Goal: Task Accomplishment & Management: Use online tool/utility

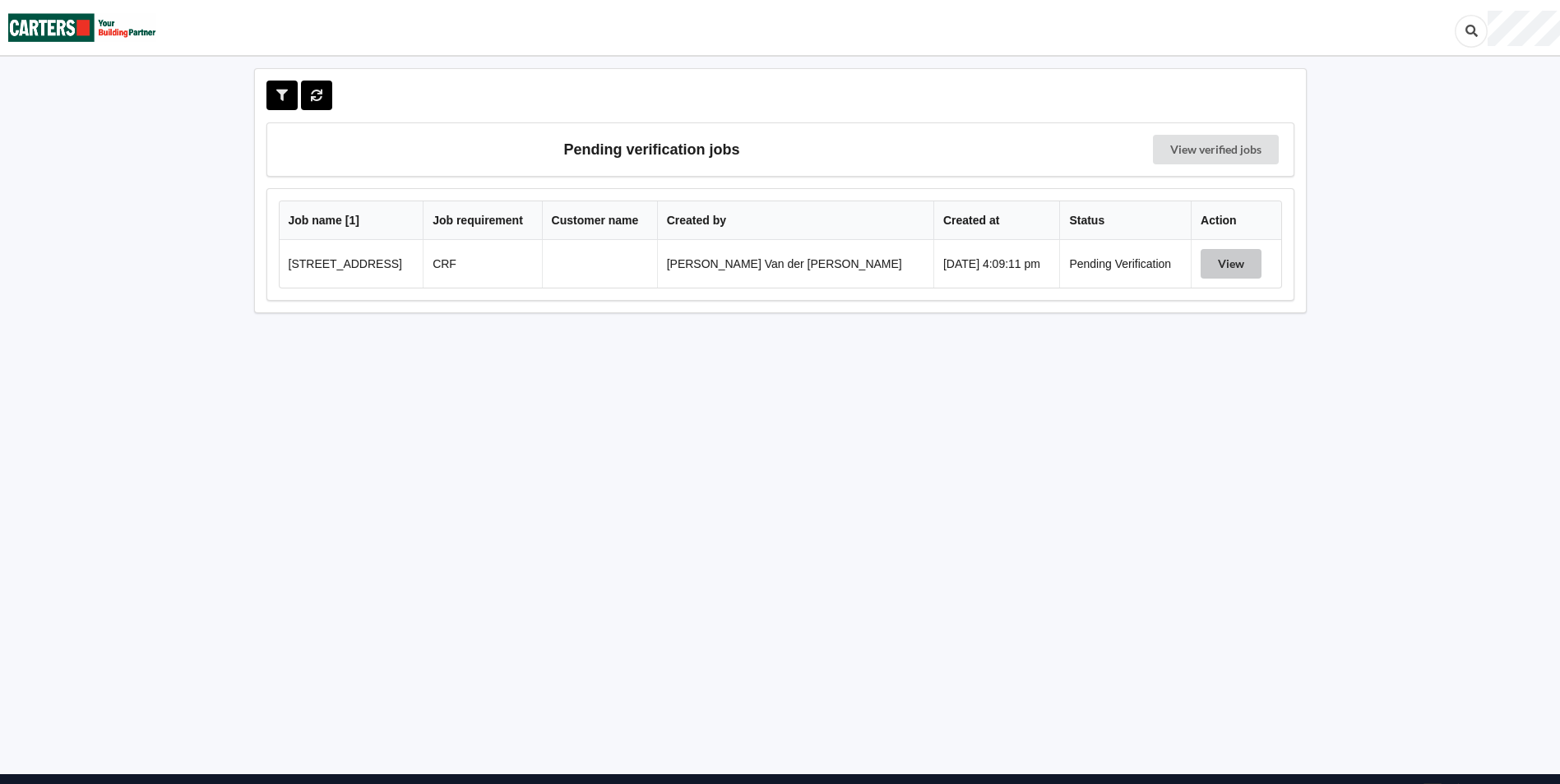
click at [1230, 259] on button "View" at bounding box center [1231, 264] width 61 height 29
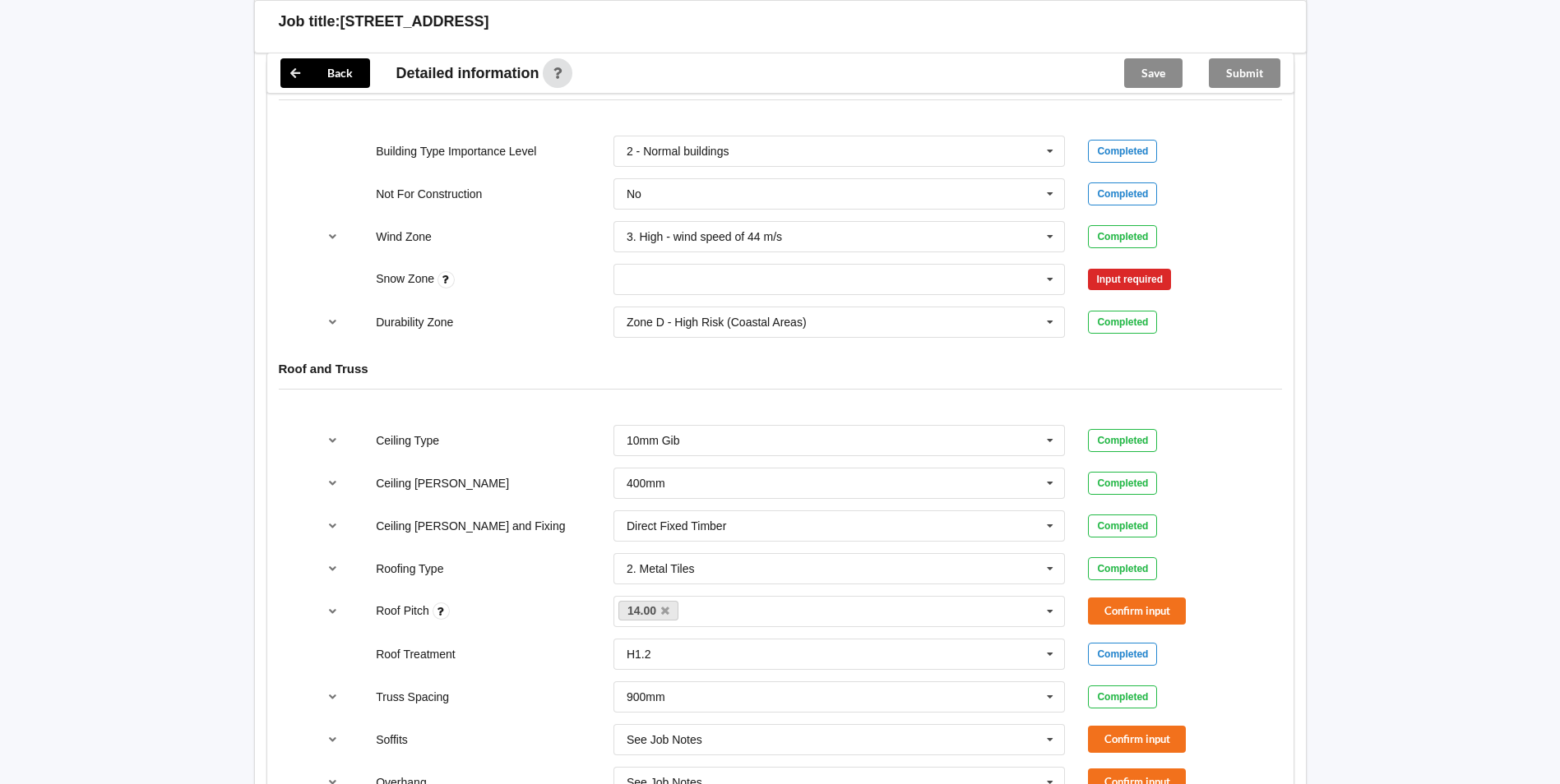
scroll to position [744, 0]
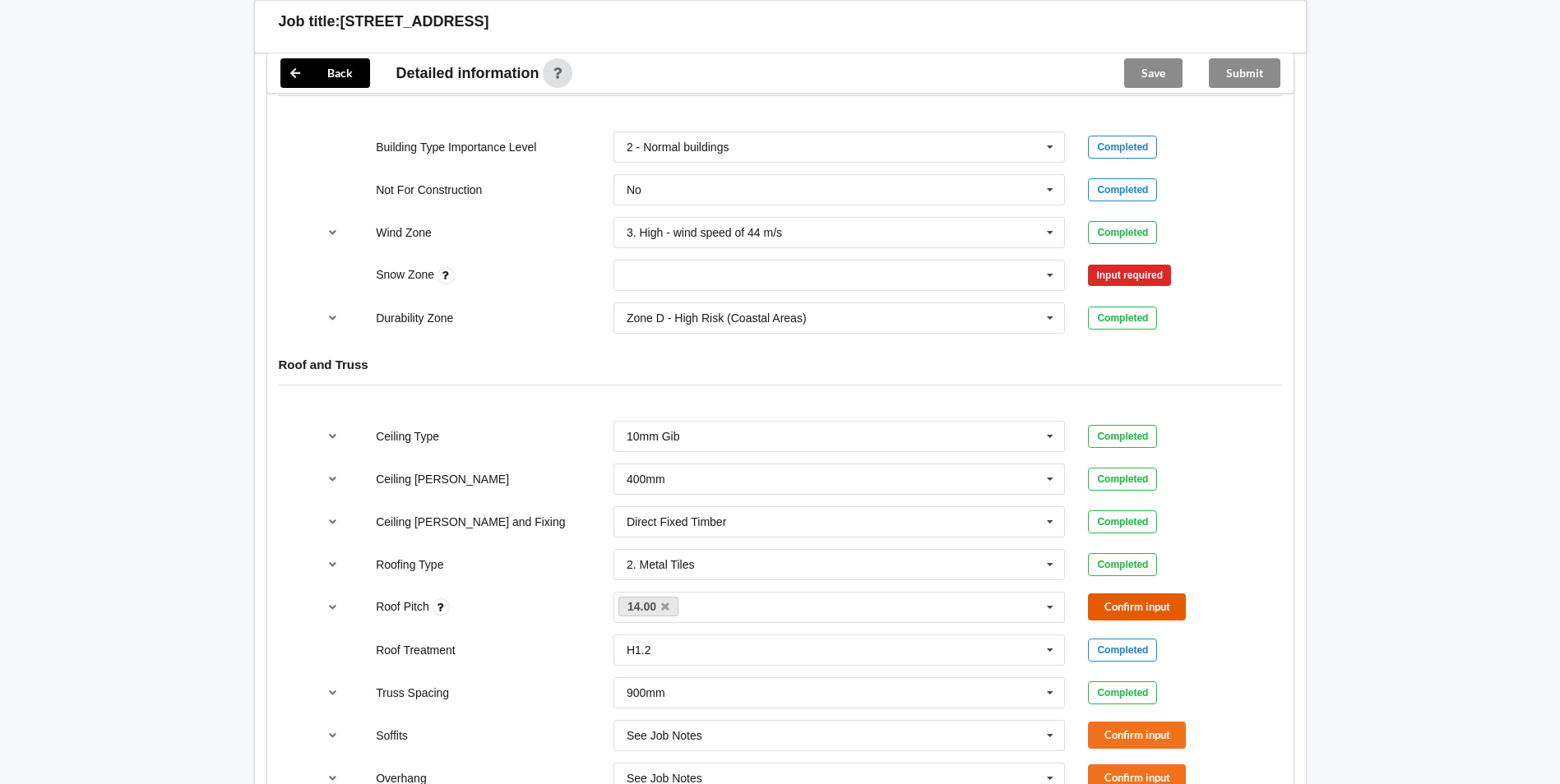
click at [1152, 594] on button "Confirm input" at bounding box center [1137, 606] width 98 height 27
click at [1114, 721] on button "Confirm input" at bounding box center [1137, 734] width 98 height 27
click at [1112, 765] on button "Confirm input" at bounding box center [1137, 778] width 98 height 27
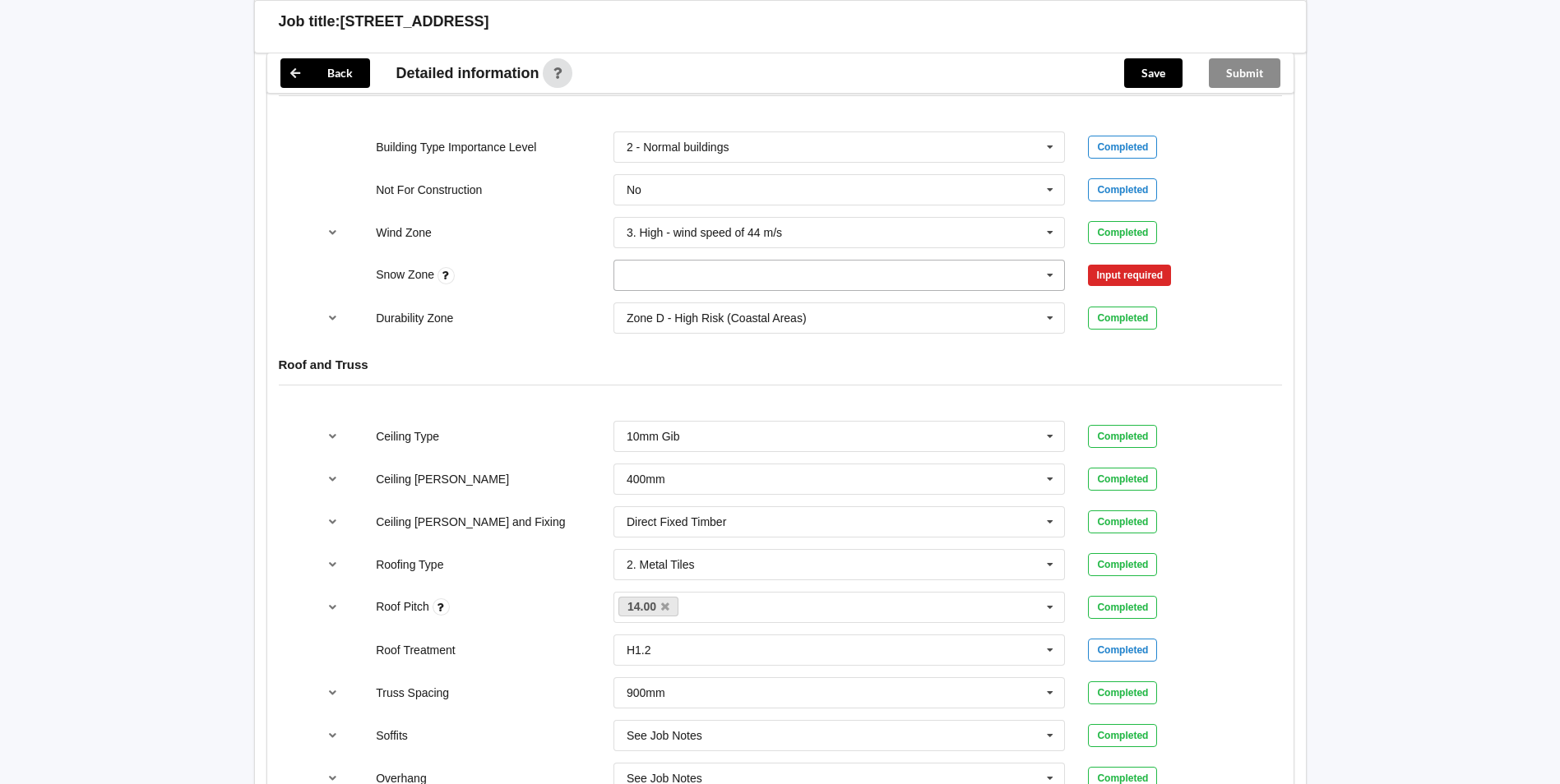
click at [813, 260] on input "text" at bounding box center [840, 275] width 451 height 29
type input "0"
click at [1013, 290] on div "N0" at bounding box center [839, 305] width 451 height 30
click at [1158, 262] on button "Confirm input" at bounding box center [1137, 275] width 98 height 27
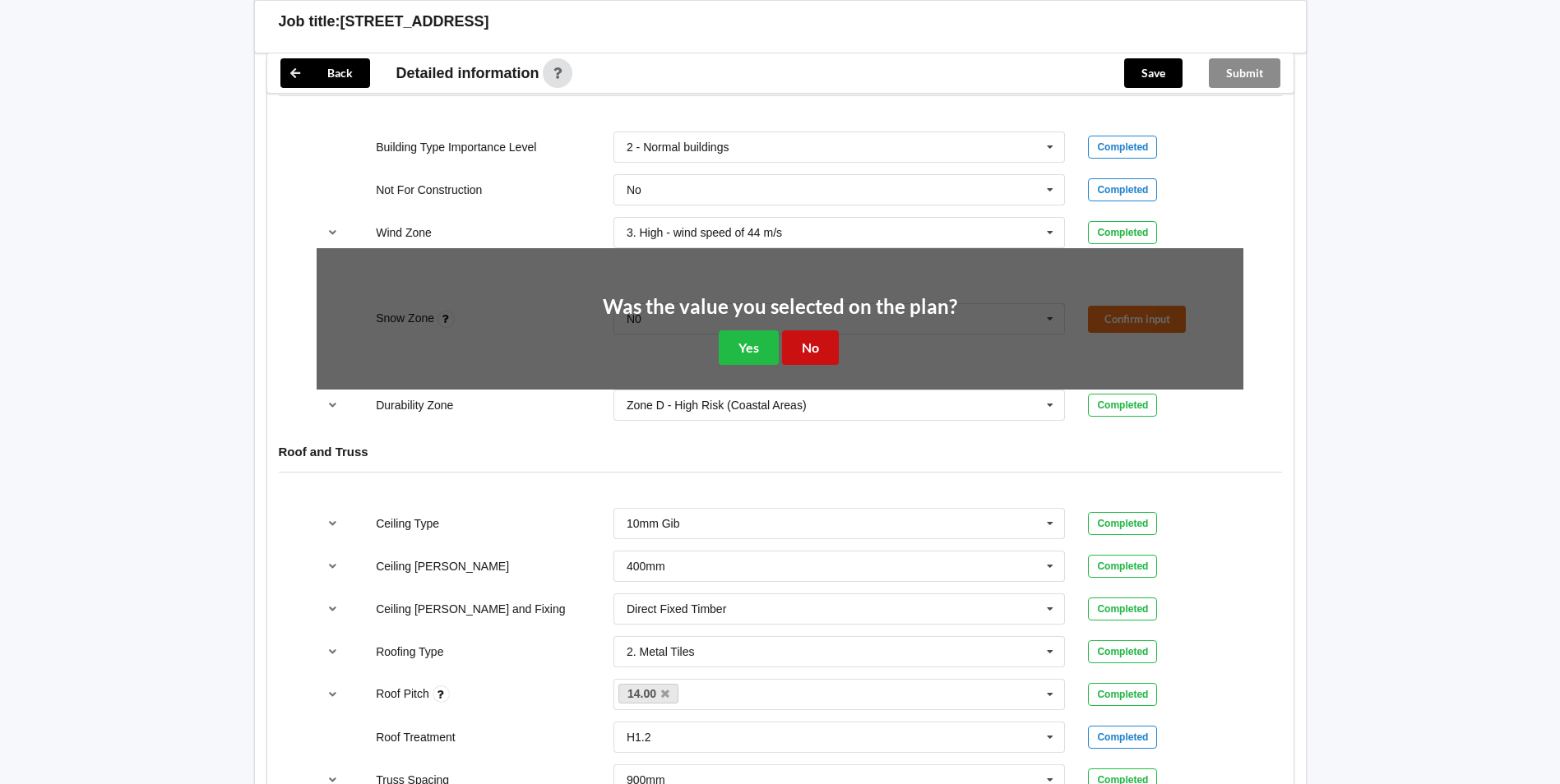
click at [795, 330] on button "No" at bounding box center [811, 347] width 57 height 34
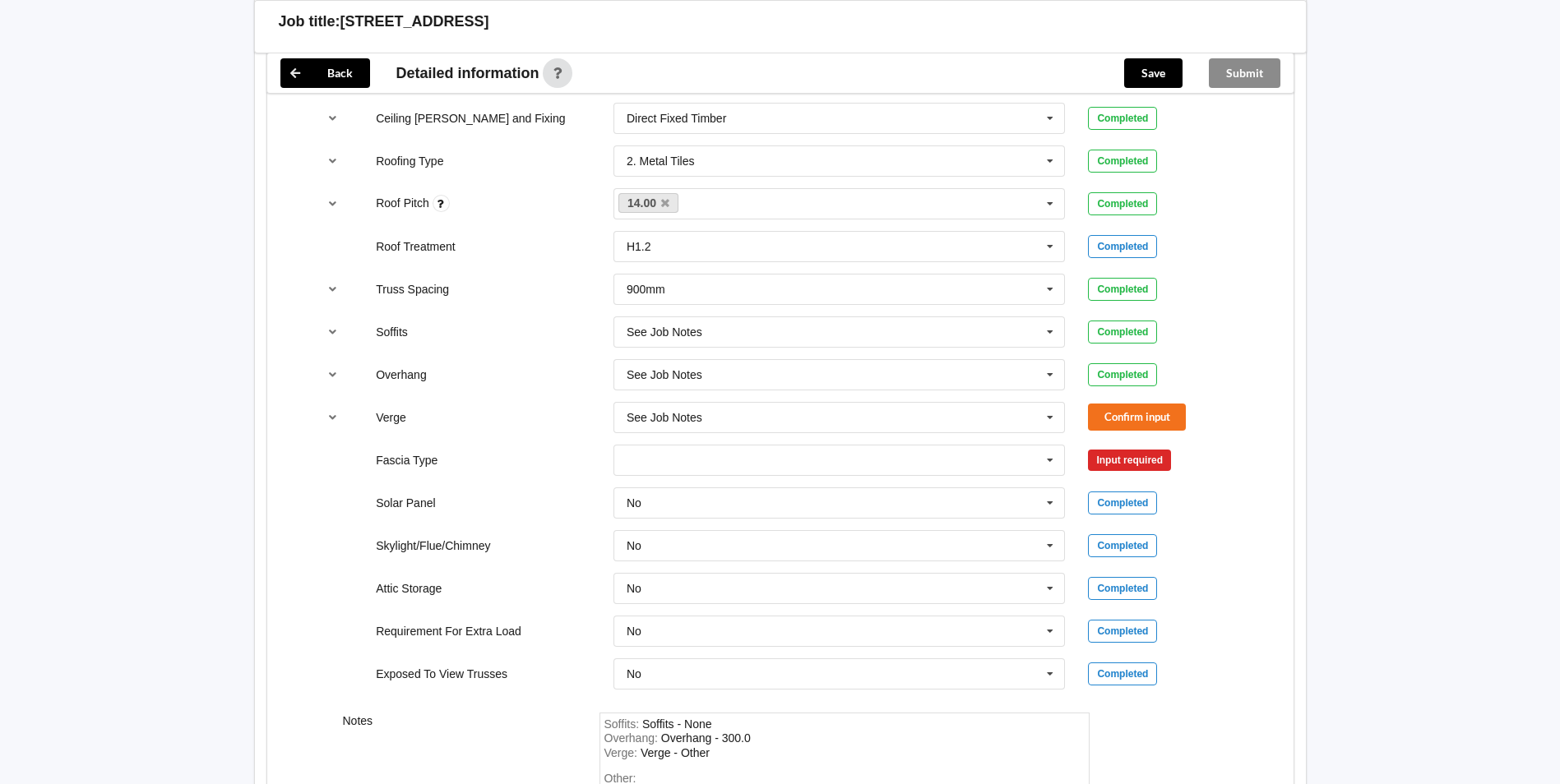
scroll to position [1152, 0]
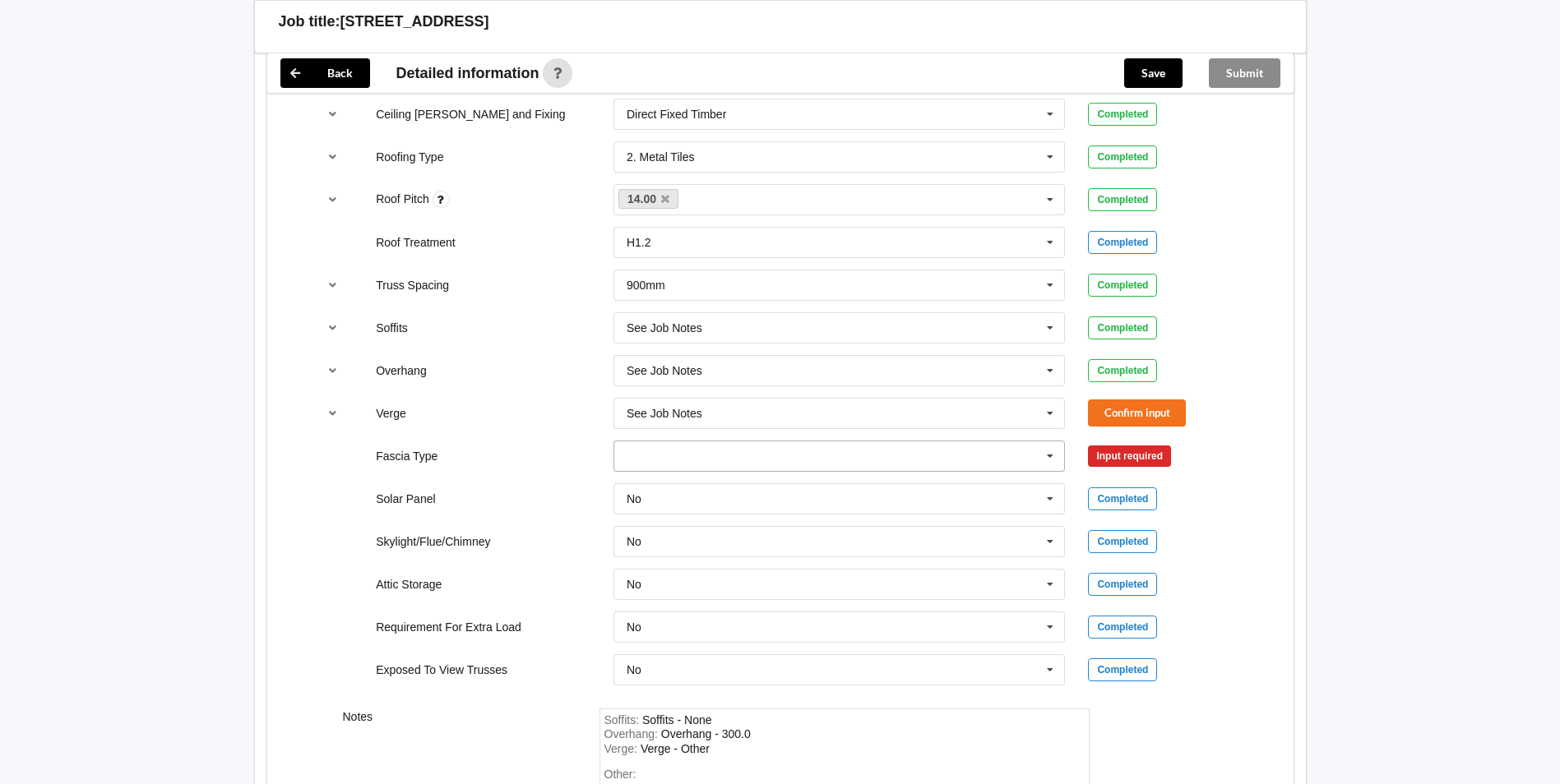
click at [716, 442] on input "text" at bounding box center [840, 456] width 451 height 29
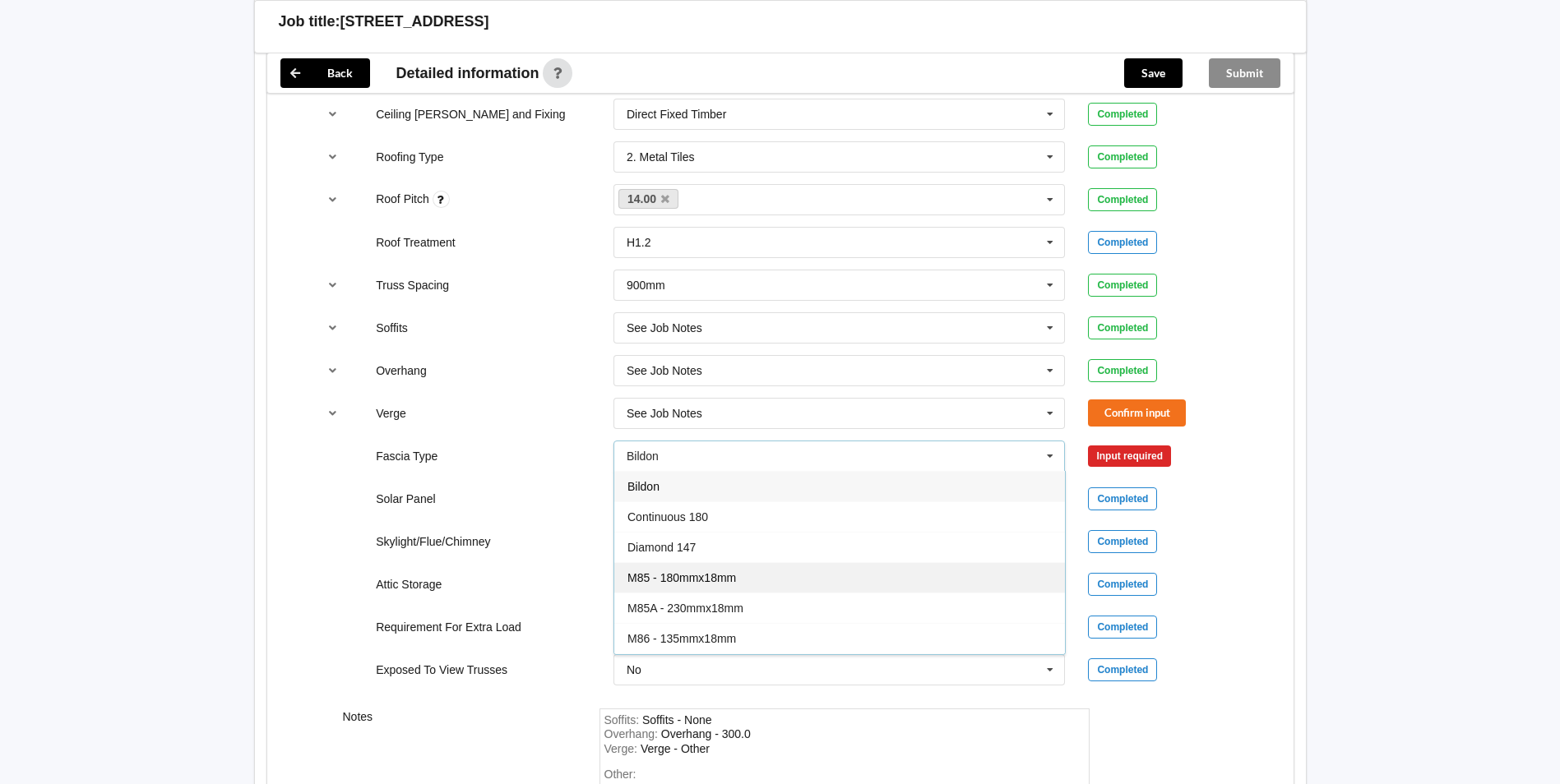
click at [711, 571] on span "M85 - 180mmx18mm" at bounding box center [682, 578] width 109 height 13
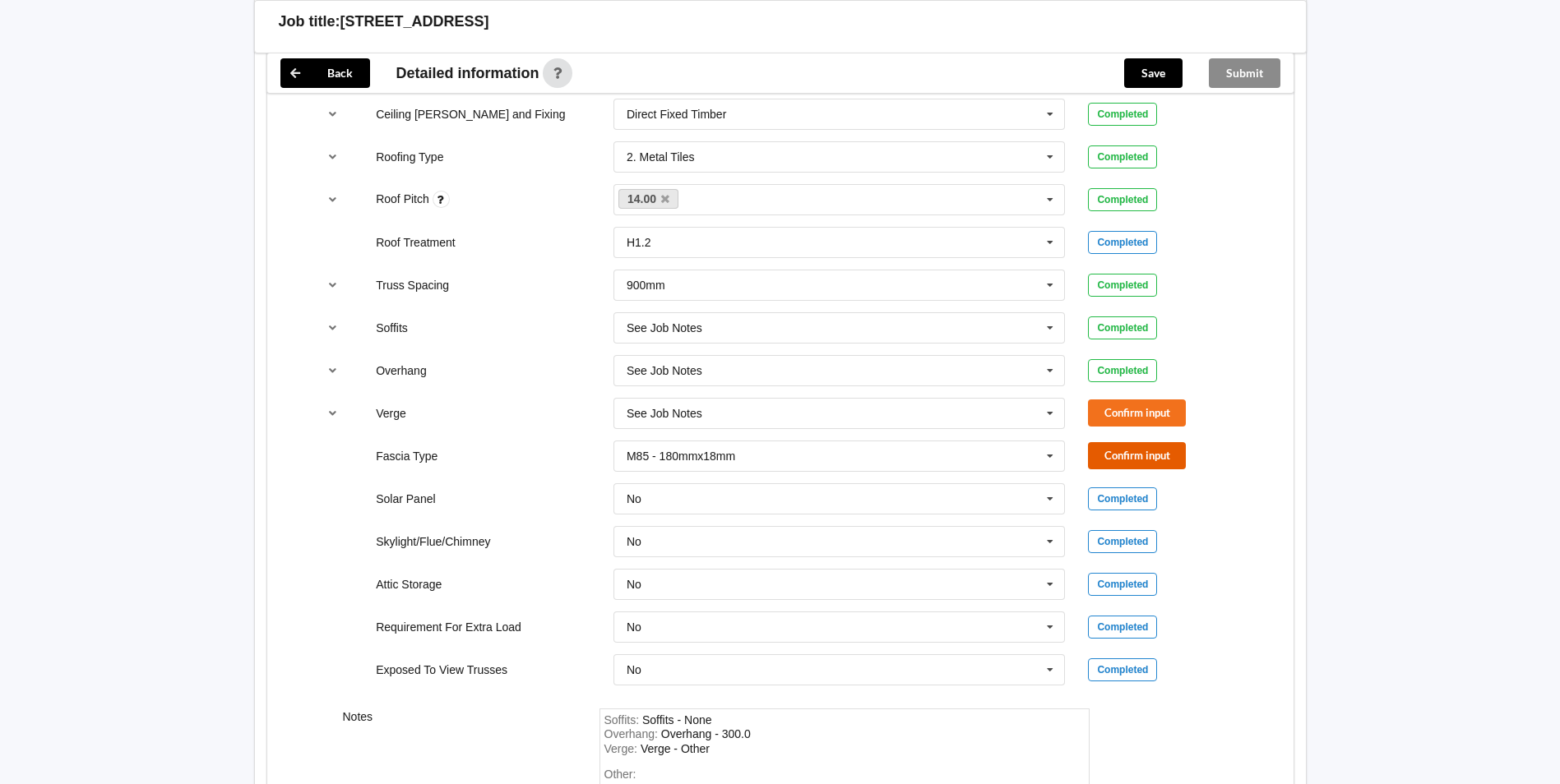
click at [1118, 443] on button "Confirm input" at bounding box center [1137, 455] width 98 height 27
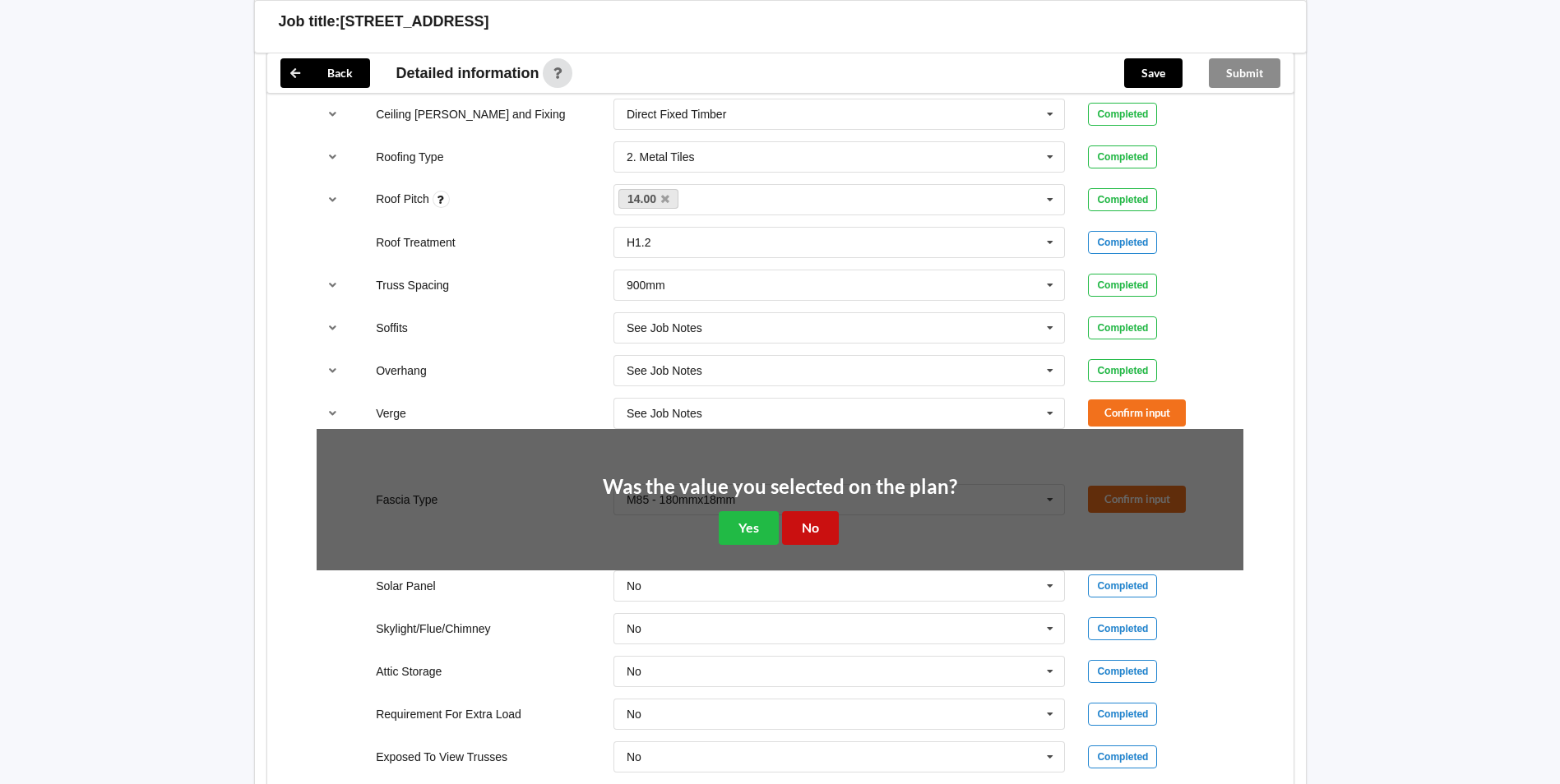
click at [814, 519] on button "No" at bounding box center [811, 528] width 57 height 34
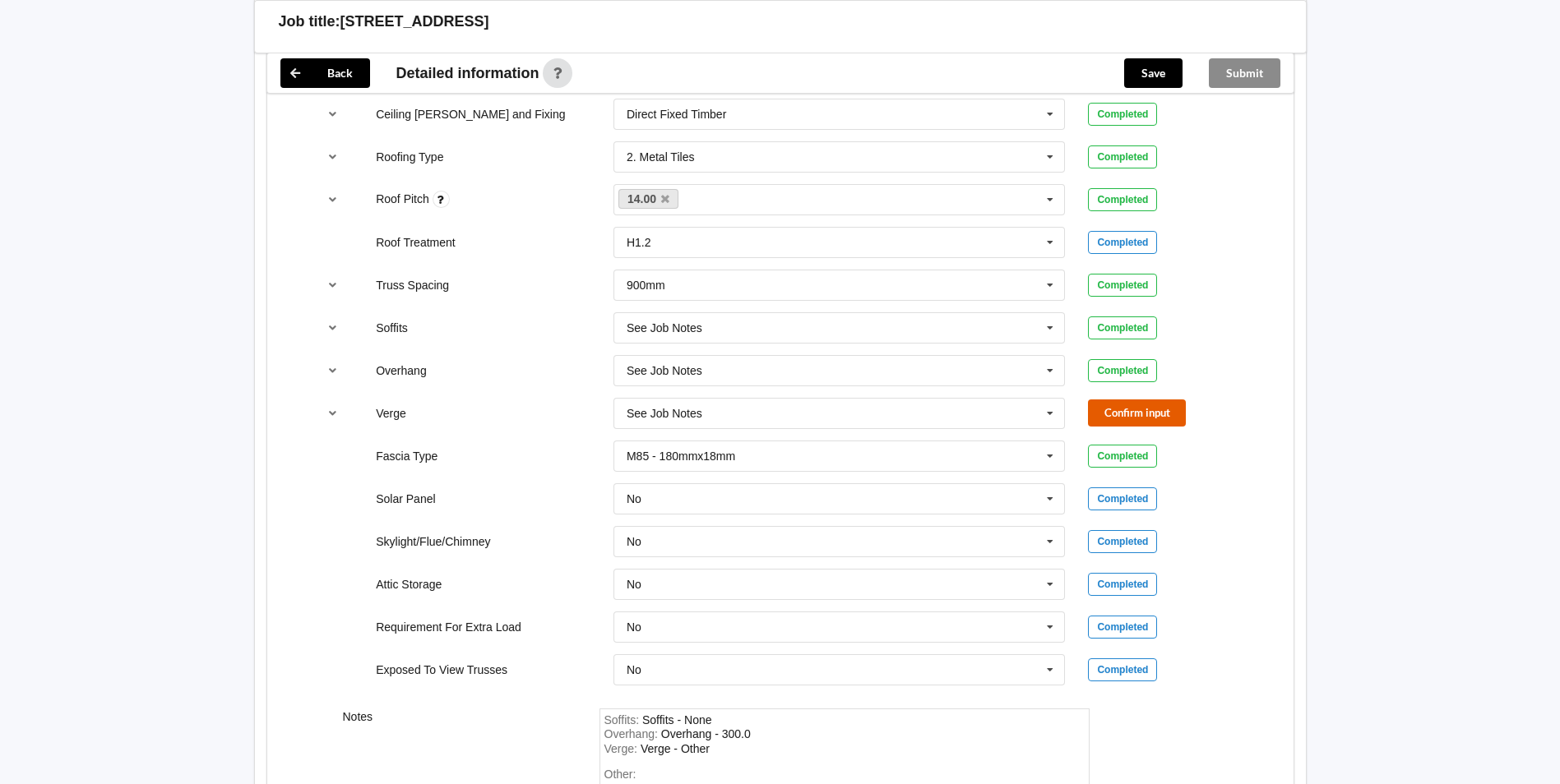
click at [1147, 399] on button "Confirm input" at bounding box center [1137, 412] width 98 height 27
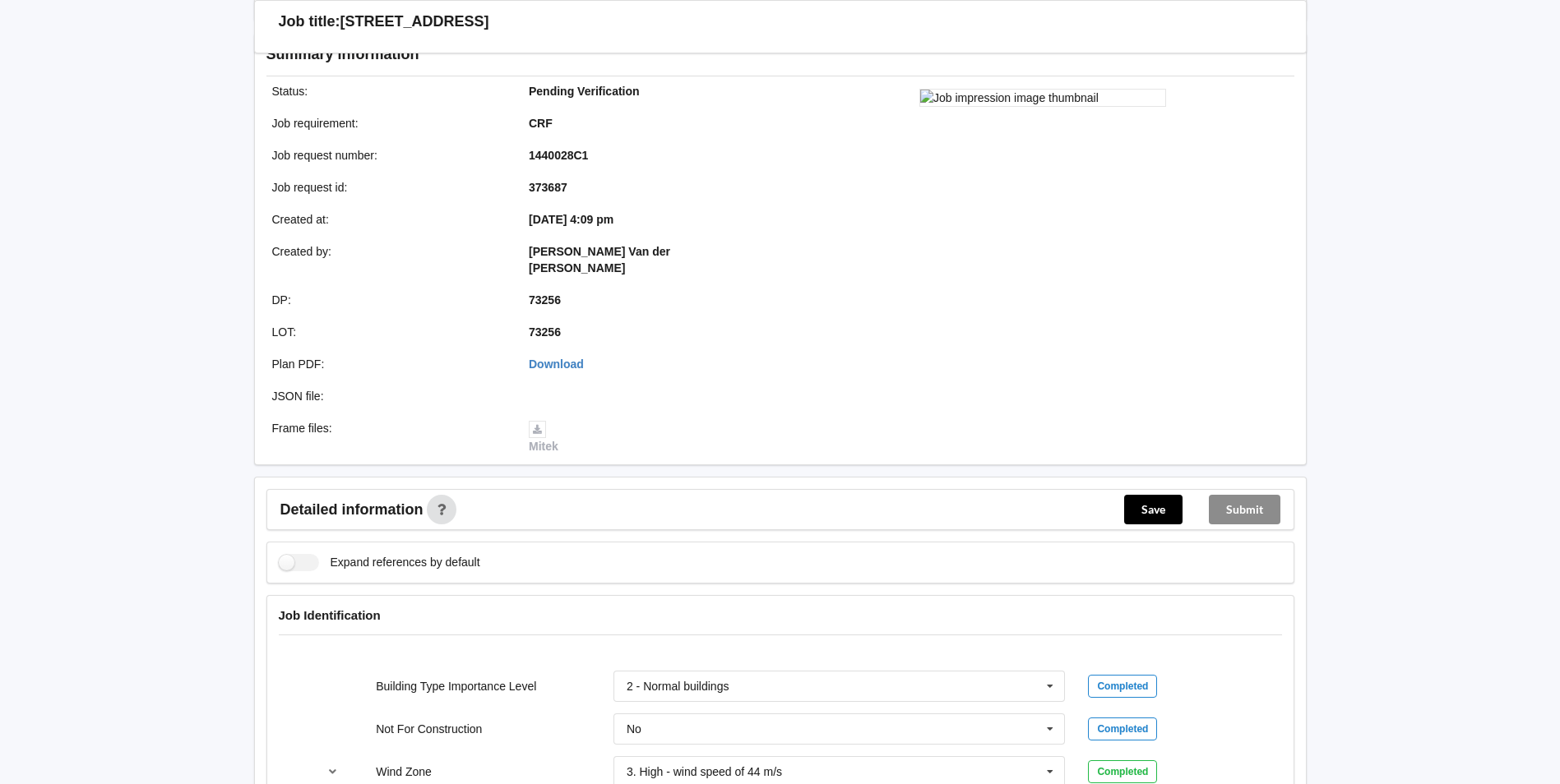
scroll to position [153, 0]
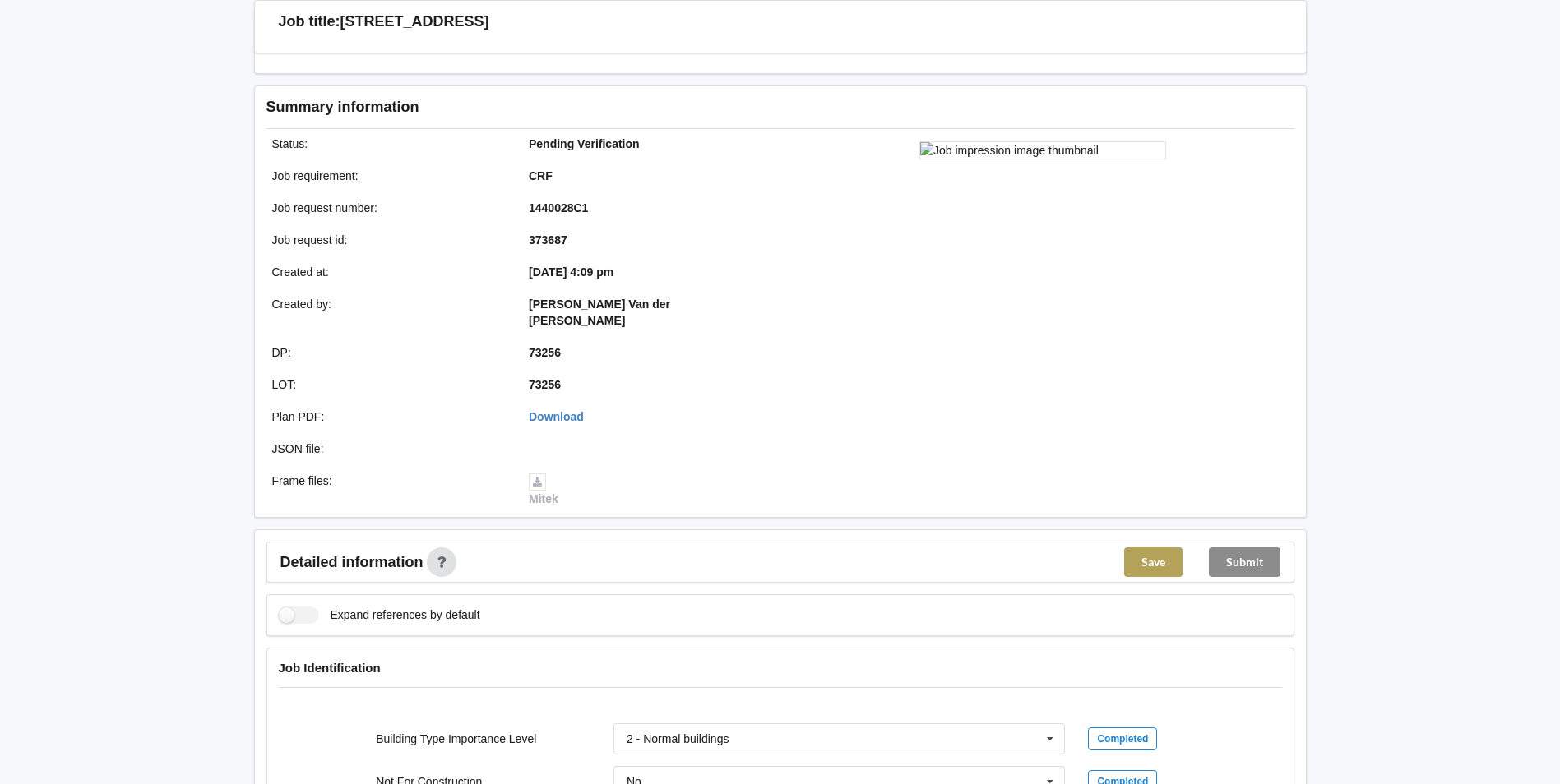
click at [1145, 548] on button "Save" at bounding box center [1152, 562] width 58 height 29
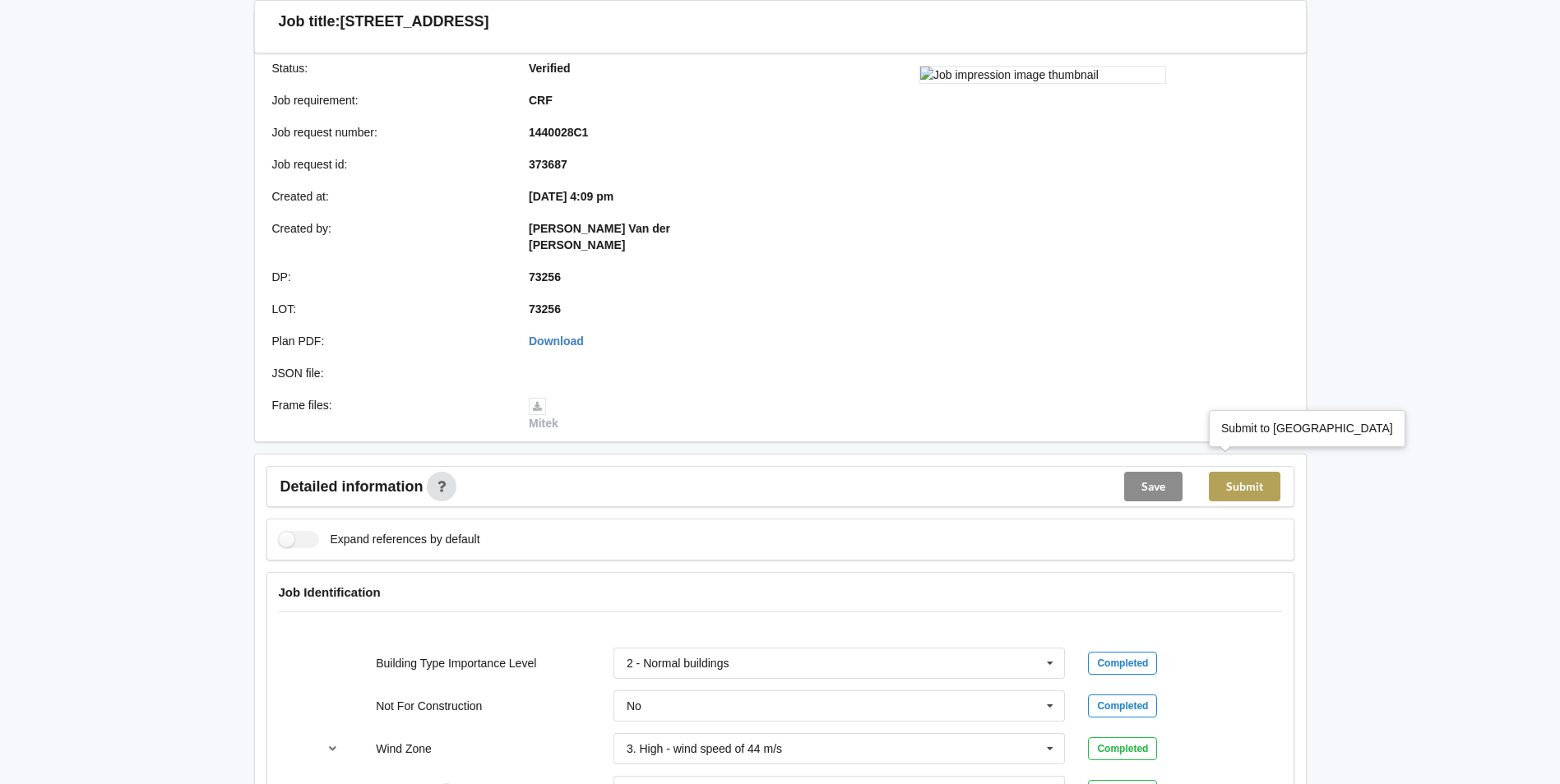
click at [1259, 472] on button "Submit" at bounding box center [1244, 487] width 72 height 29
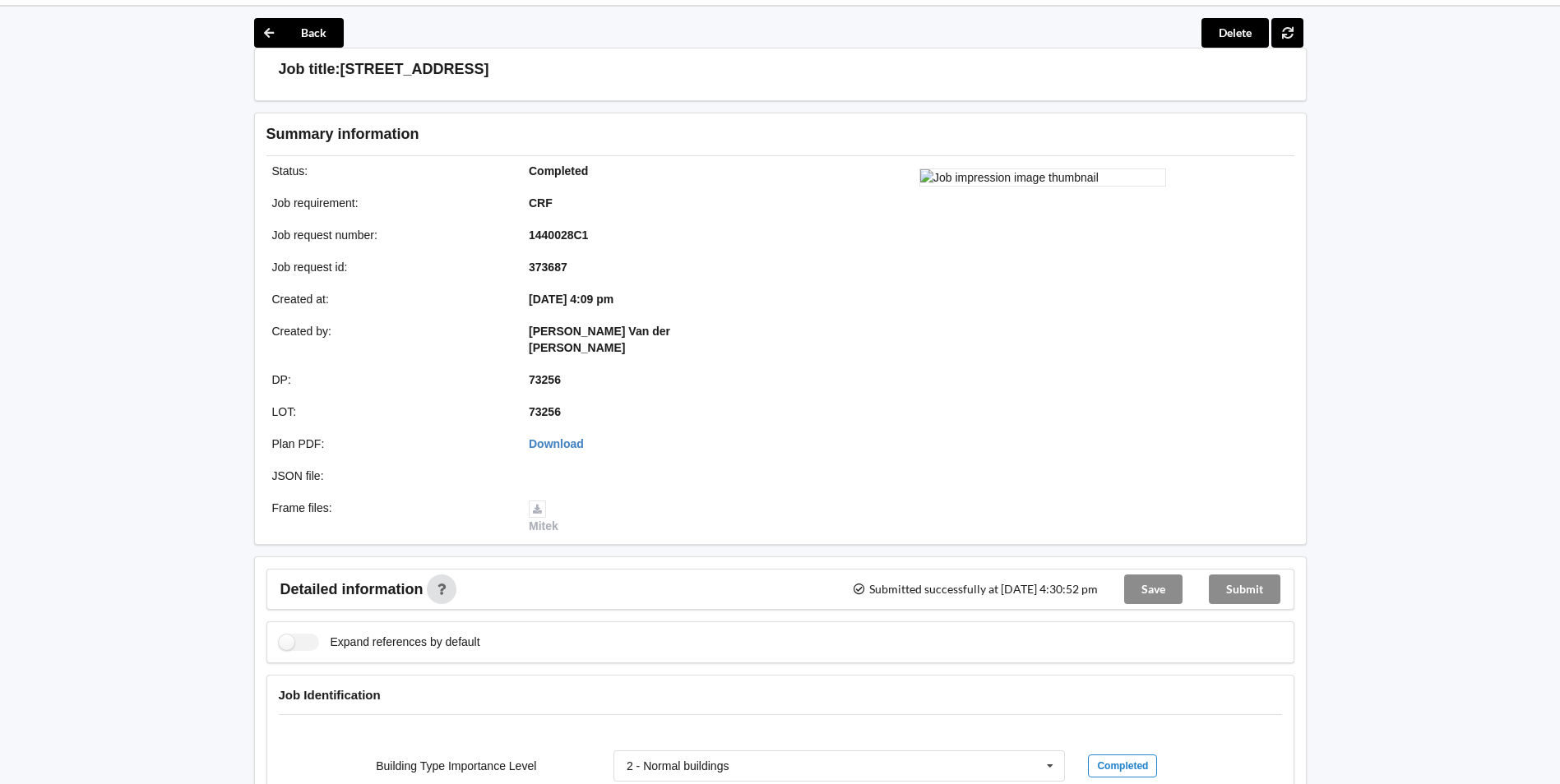
scroll to position [0, 0]
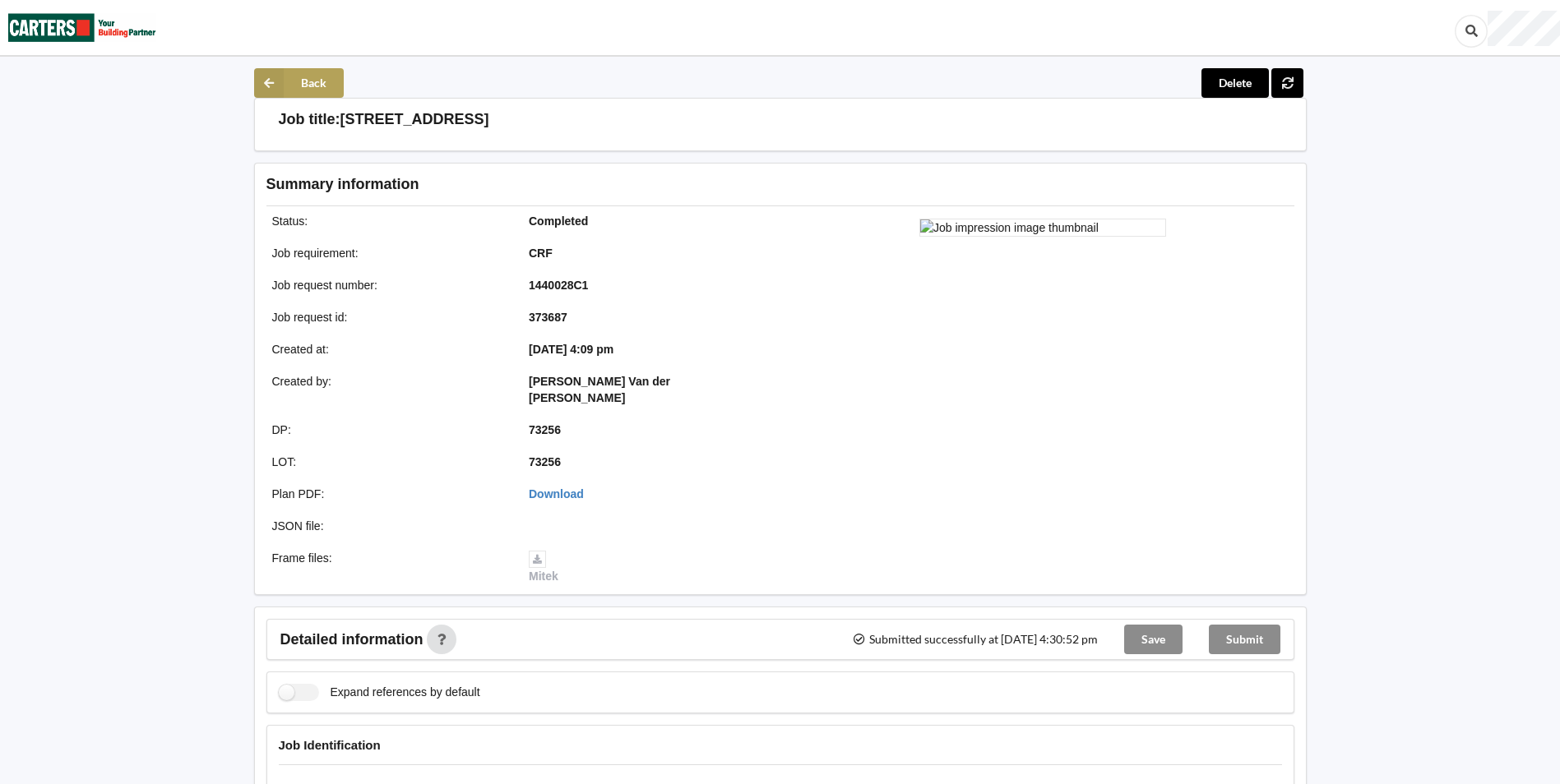
click at [292, 79] on button "Back" at bounding box center [298, 83] width 89 height 29
